Goal: Connect with others: Connect with other users

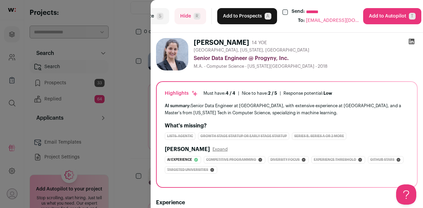
click at [124, 44] on div "**********" at bounding box center [211, 104] width 423 height 208
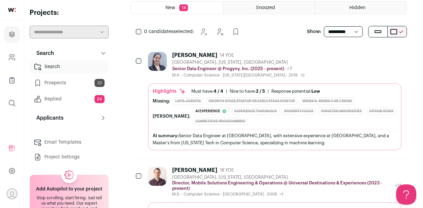
click at [51, 71] on link "Search" at bounding box center [69, 66] width 79 height 13
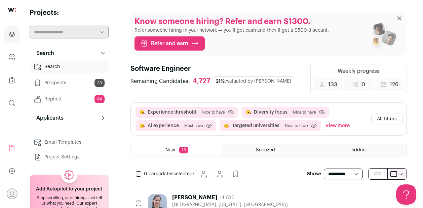
click at [50, 87] on link "Prospects 33" at bounding box center [69, 82] width 79 height 13
click at [52, 99] on link "Replied 64" at bounding box center [69, 98] width 79 height 13
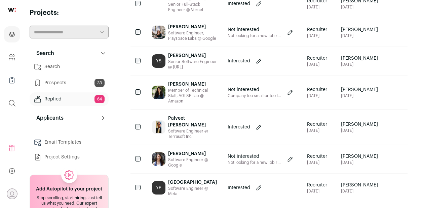
scroll to position [176, 0]
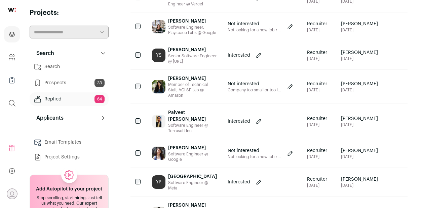
click at [188, 173] on div "[GEOGRAPHIC_DATA] Software Engineer @ Meta" at bounding box center [192, 181] width 49 height 17
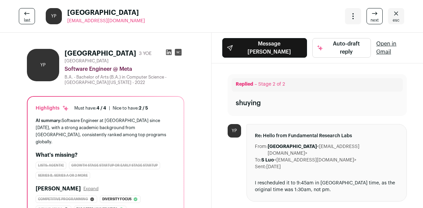
click at [167, 51] on icon at bounding box center [168, 52] width 7 height 7
